Goal: Transaction & Acquisition: Register for event/course

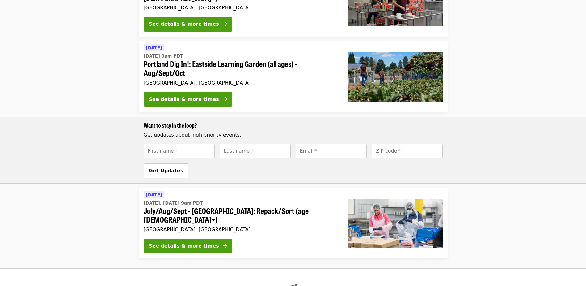
scroll to position [250, 0]
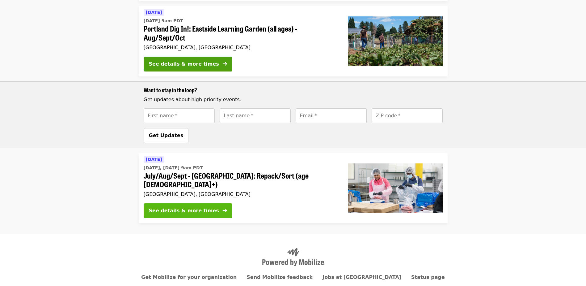
click at [175, 207] on div "See details & more times" at bounding box center [184, 210] width 70 height 7
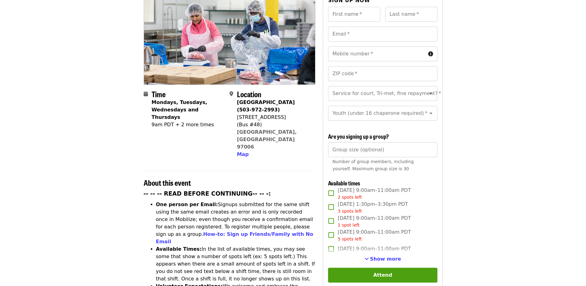
scroll to position [124, 0]
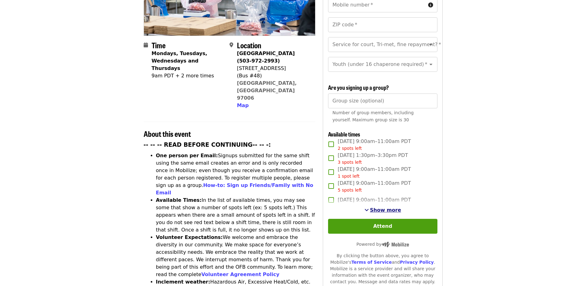
click at [386, 207] on span "Show more" at bounding box center [385, 210] width 31 height 6
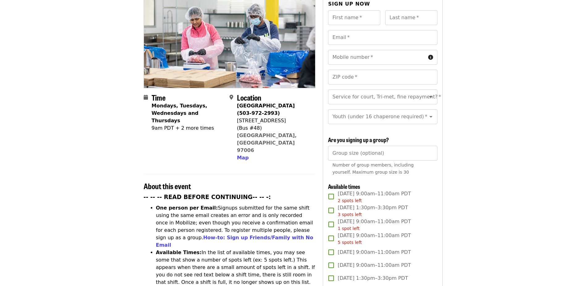
scroll to position [0, 0]
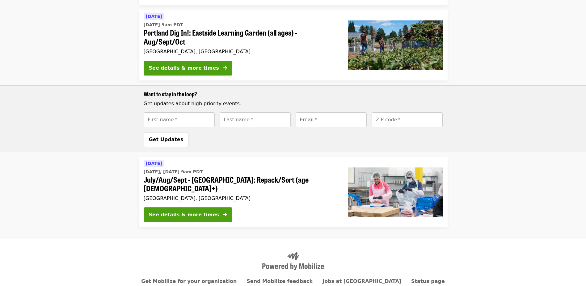
scroll to position [250, 0]
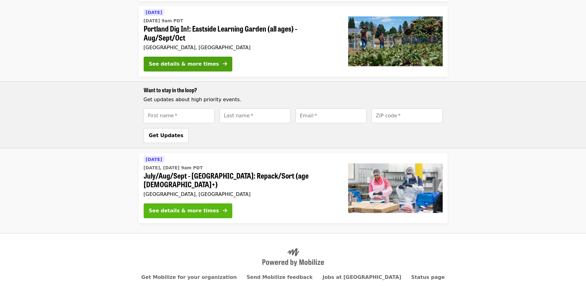
click at [168, 207] on div "See details & more times" at bounding box center [184, 210] width 70 height 7
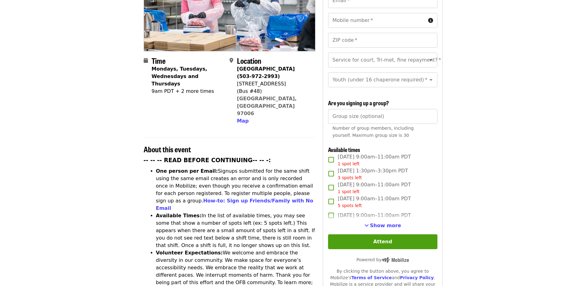
scroll to position [124, 0]
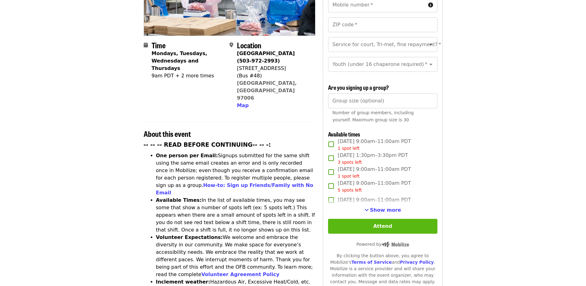
click at [392, 223] on button "Attend" at bounding box center [382, 226] width 109 height 15
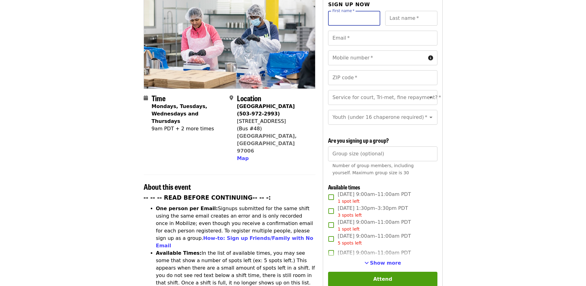
scroll to position [102, 0]
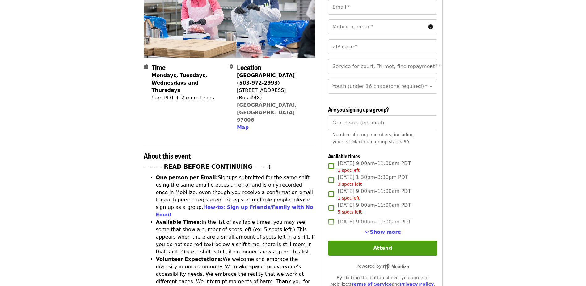
click at [561, 130] on article "July/Aug/Sept - Beaverton: Repack/Sort (age 10+) Highest Priority Volunteer Shi…" at bounding box center [293, 253] width 586 height 656
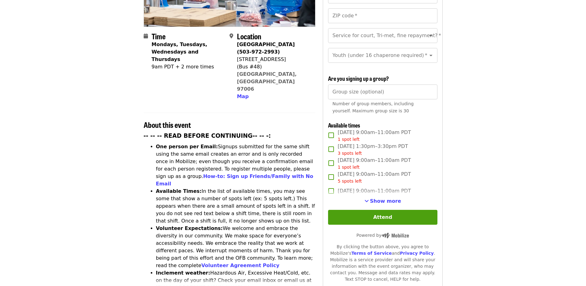
click at [55, 133] on article "July/Aug/Sept - Beaverton: Repack/Sort (age 10+) Highest Priority Volunteer Shi…" at bounding box center [293, 223] width 586 height 656
click at [376, 217] on button "Attend" at bounding box center [382, 217] width 109 height 15
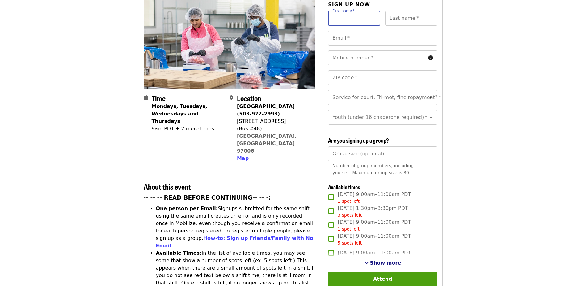
click at [394, 260] on span "Show more" at bounding box center [385, 263] width 31 height 6
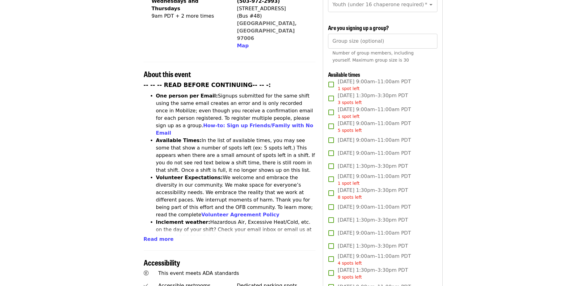
scroll to position [194, 0]
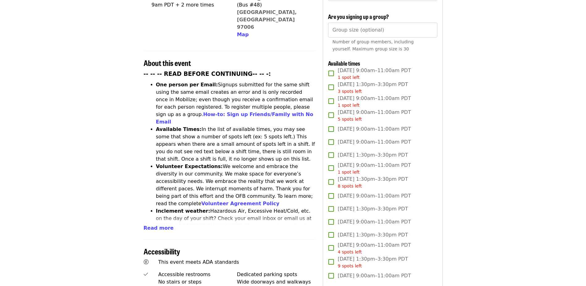
click at [151, 225] on span "Read more" at bounding box center [159, 228] width 30 height 6
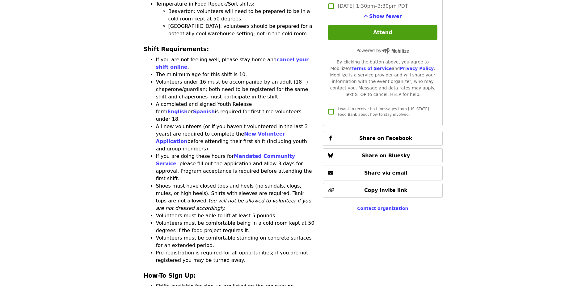
scroll to position [658, 0]
